Goal: Transaction & Acquisition: Purchase product/service

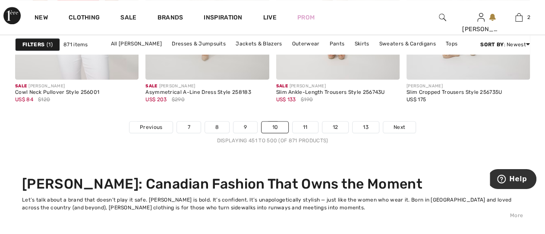
scroll to position [3706, 0]
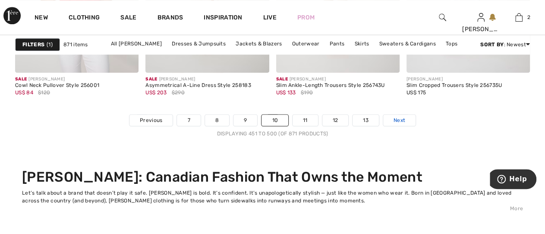
click at [401, 120] on span "Next" at bounding box center [400, 120] width 12 height 8
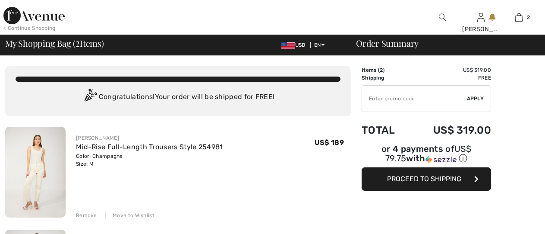
scroll to position [157, 0]
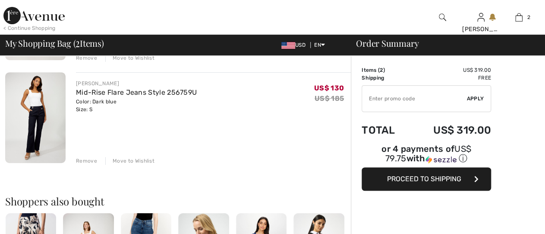
click at [90, 160] on div "Remove" at bounding box center [86, 161] width 21 height 8
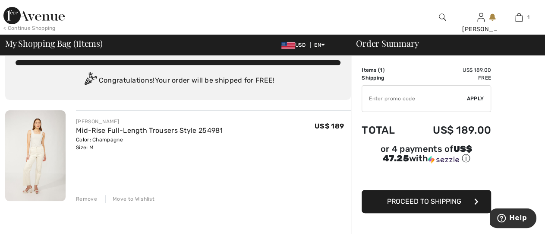
scroll to position [15, 0]
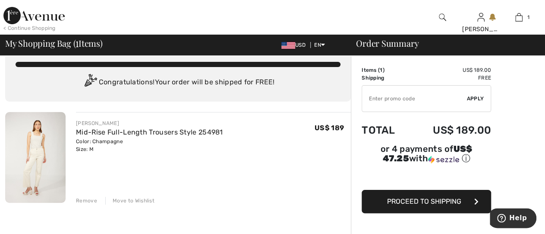
click at [40, 159] on img at bounding box center [35, 157] width 60 height 91
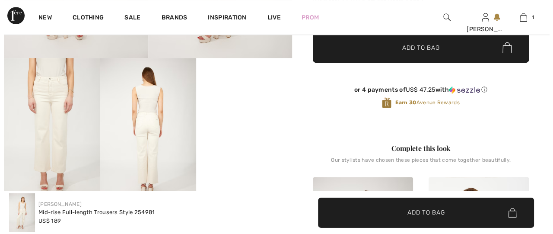
scroll to position [205, 0]
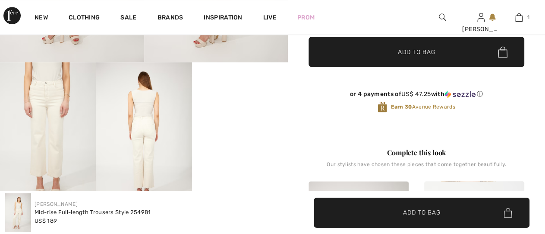
click at [143, 123] on img at bounding box center [144, 134] width 96 height 144
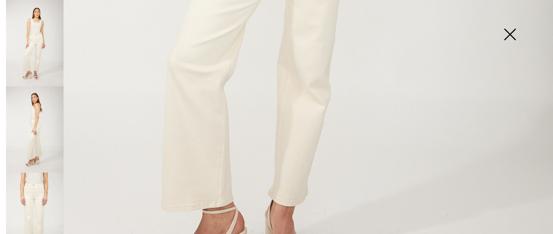
scroll to position [483, 0]
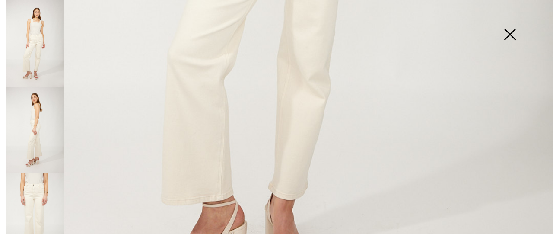
click at [38, 178] on img at bounding box center [34, 215] width 57 height 86
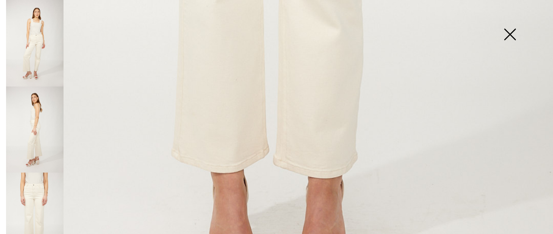
click at [33, 114] on img at bounding box center [34, 129] width 57 height 86
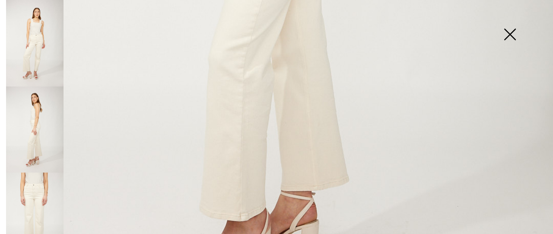
scroll to position [266, 0]
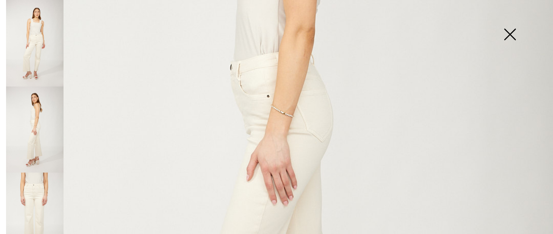
click at [41, 106] on img at bounding box center [34, 129] width 57 height 86
click at [41, 37] on img at bounding box center [34, 43] width 57 height 86
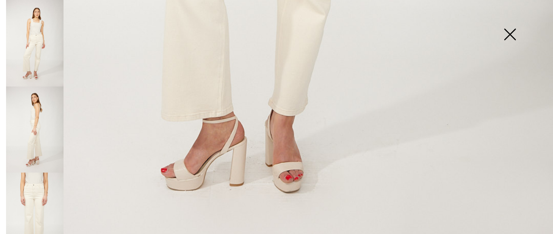
scroll to position [584, 0]
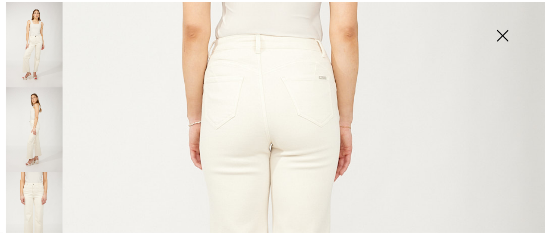
scroll to position [278, 0]
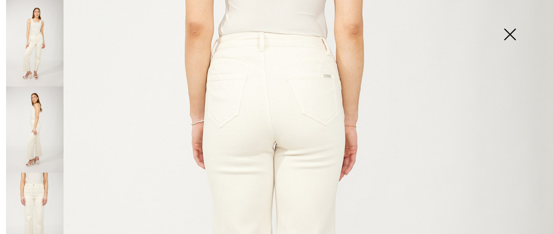
click at [509, 38] on img at bounding box center [509, 35] width 43 height 44
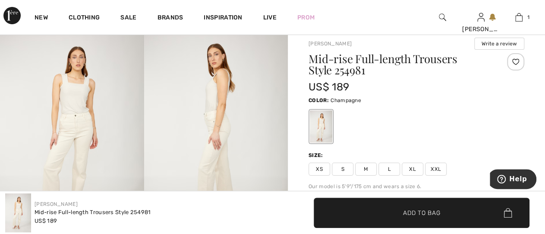
scroll to position [0, 0]
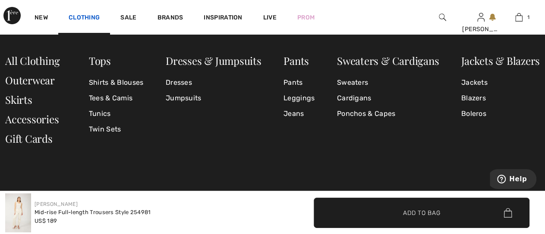
click at [98, 21] on link "Clothing" at bounding box center [84, 18] width 31 height 9
